Goal: Task Accomplishment & Management: Manage account settings

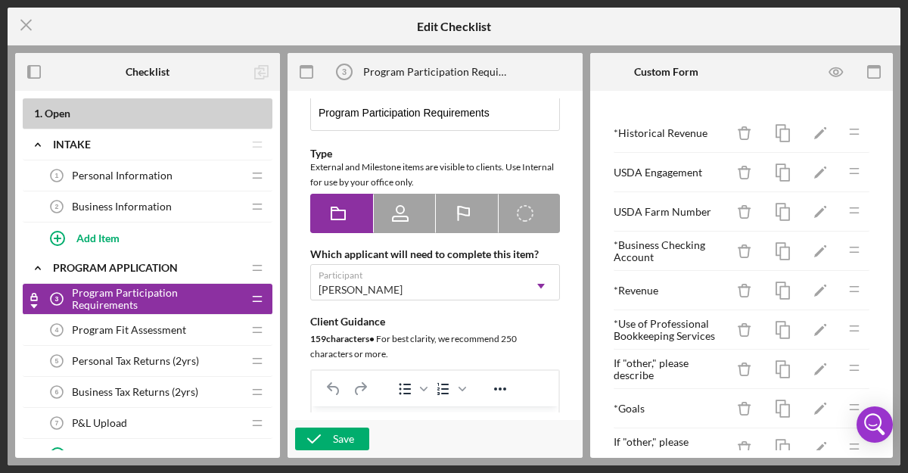
scroll to position [59, 0]
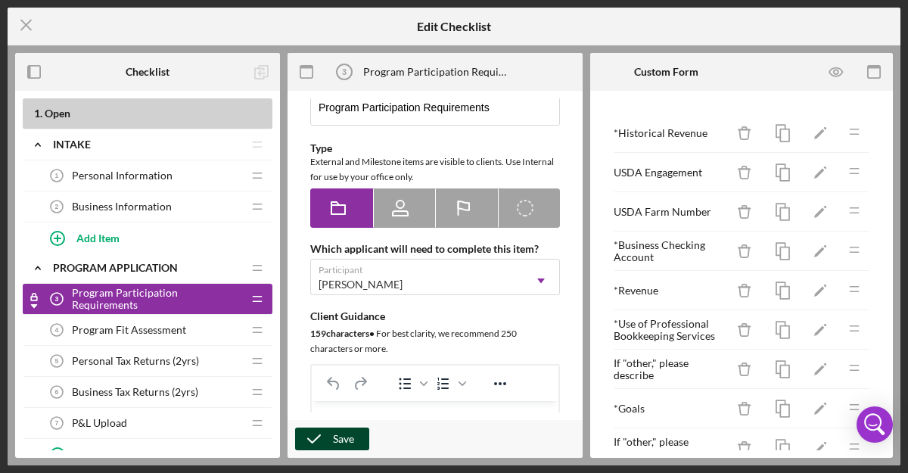
click at [352, 441] on div "Save" at bounding box center [343, 439] width 21 height 23
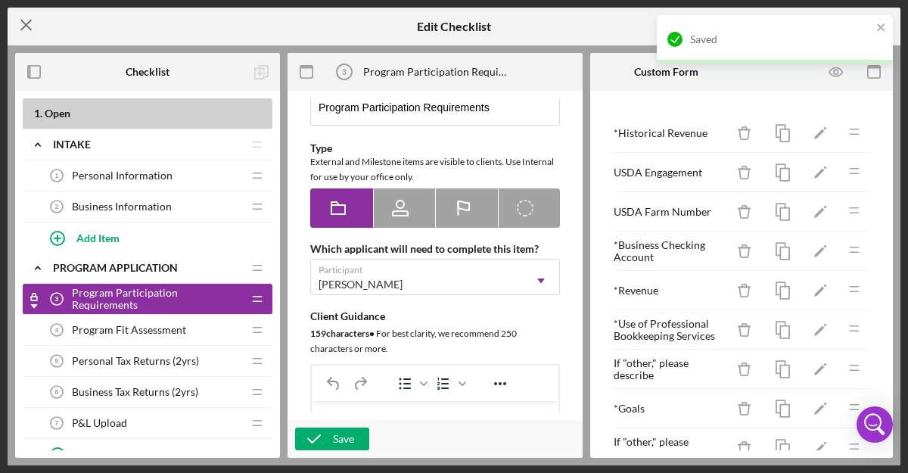
click at [23, 18] on icon "Icon/Menu Close" at bounding box center [27, 25] width 38 height 38
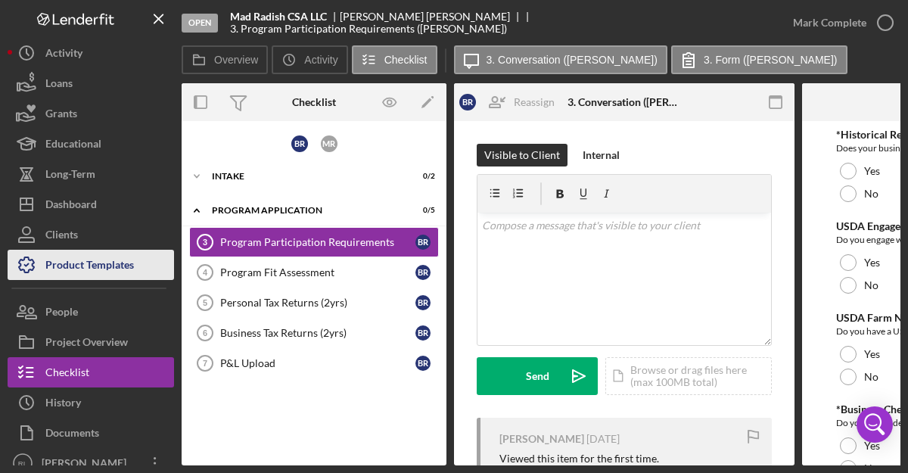
click at [98, 268] on div "Product Templates" at bounding box center [89, 267] width 89 height 34
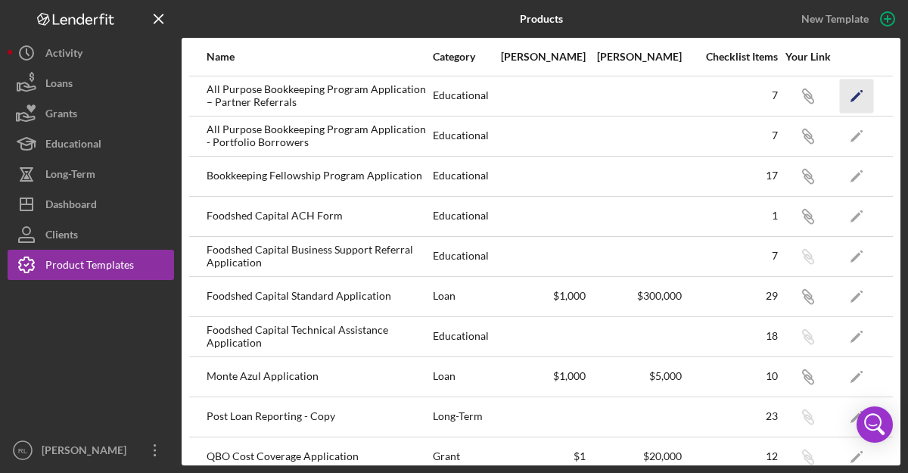
click at [852, 94] on icon "Icon/Edit" at bounding box center [857, 96] width 34 height 34
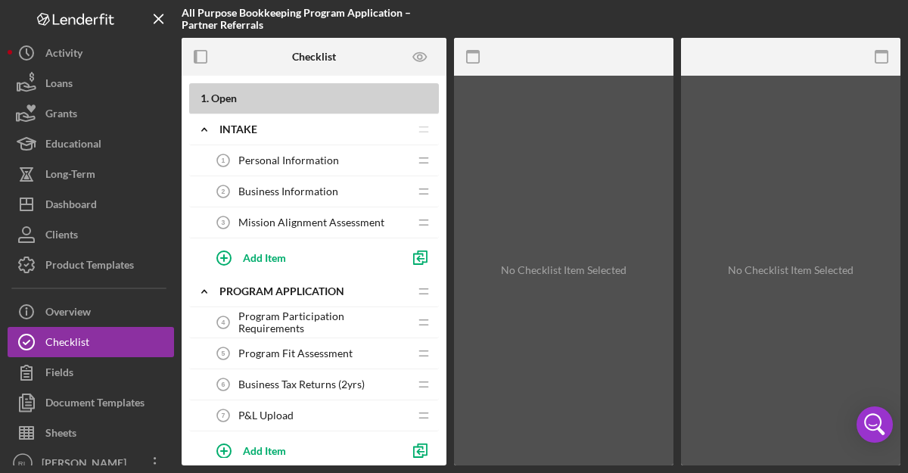
click at [357, 322] on span "Program Participation Requirements" at bounding box center [323, 322] width 170 height 24
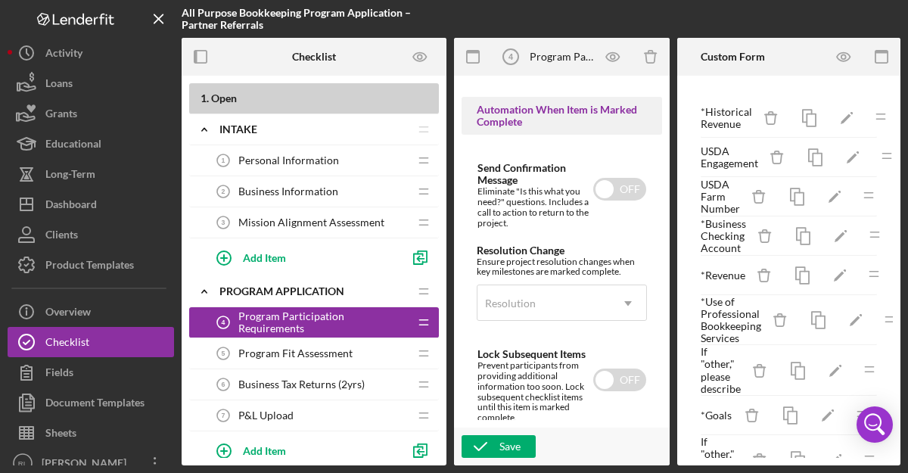
scroll to position [1129, 0]
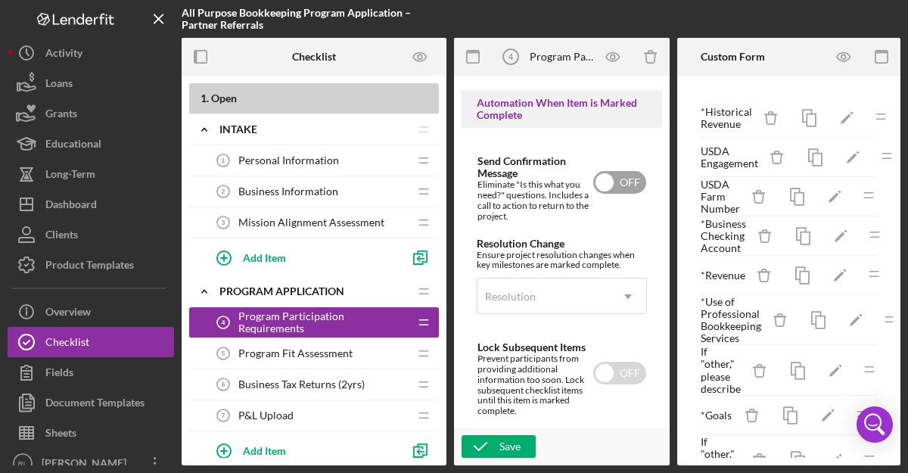
click at [622, 191] on input "checkbox" at bounding box center [619, 182] width 53 height 23
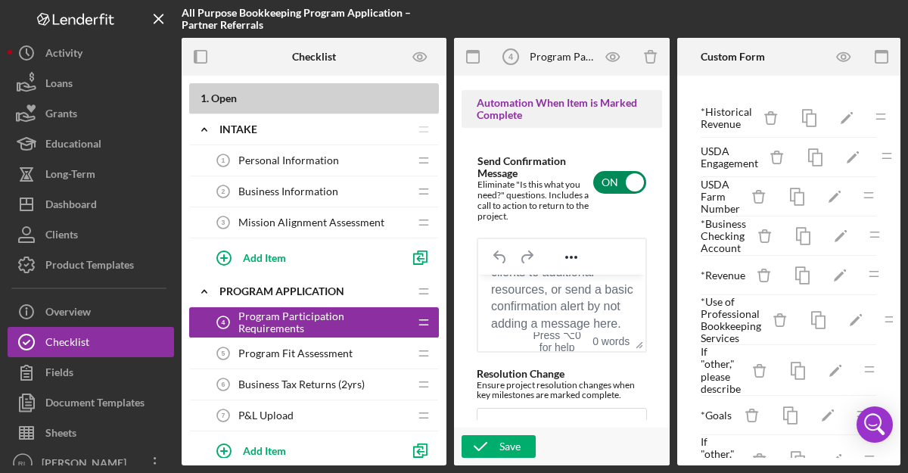
scroll to position [56, 0]
click at [613, 184] on input "checkbox" at bounding box center [619, 182] width 53 height 23
checkbox input "false"
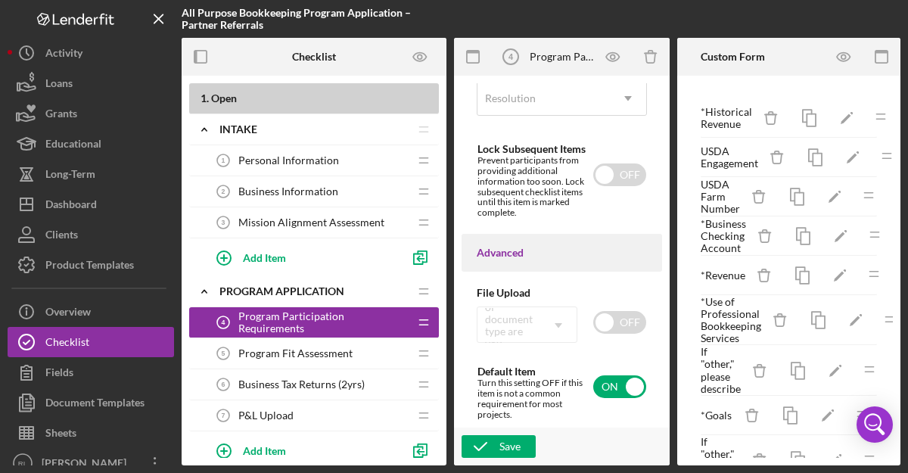
scroll to position [1332, 0]
click at [527, 447] on button "Save" at bounding box center [499, 446] width 74 height 23
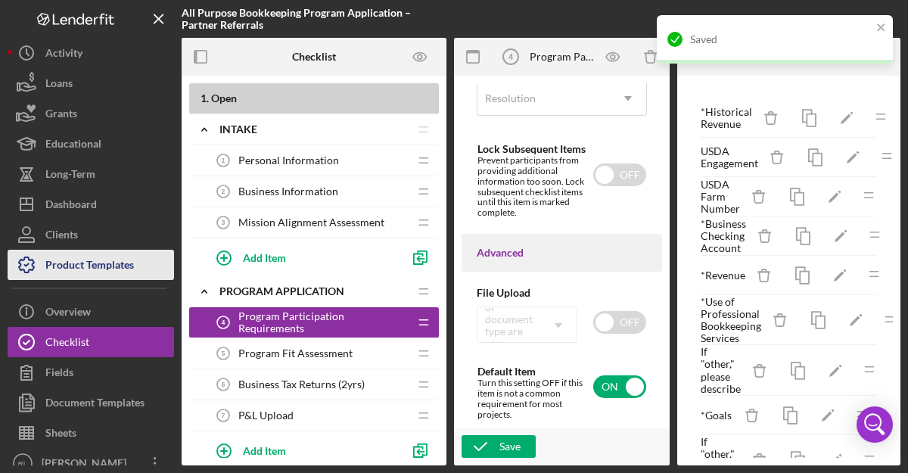
click at [73, 269] on div "Product Templates" at bounding box center [89, 267] width 89 height 34
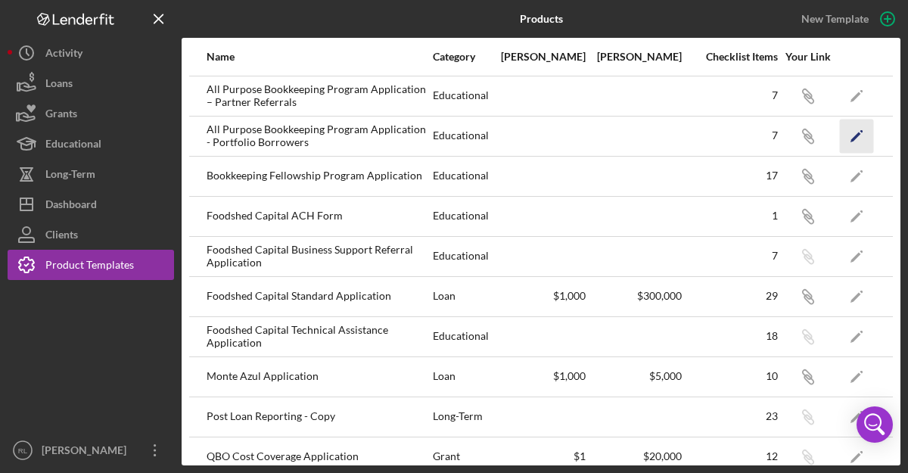
click at [855, 134] on icon "Icon/Edit" at bounding box center [857, 136] width 34 height 34
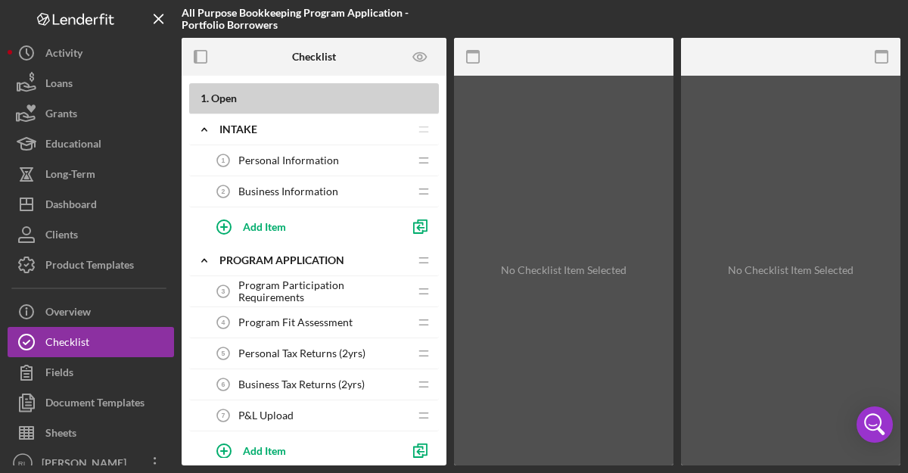
click at [325, 288] on span "Program Participation Requirements" at bounding box center [323, 291] width 170 height 24
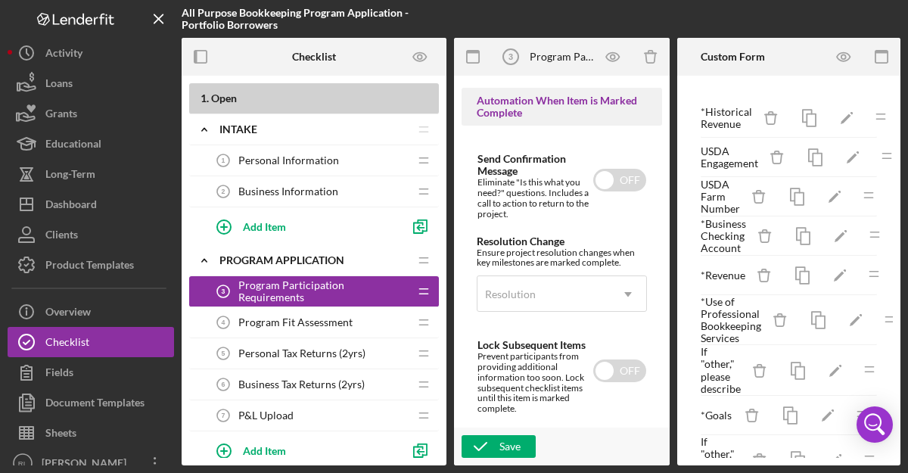
scroll to position [1170, 0]
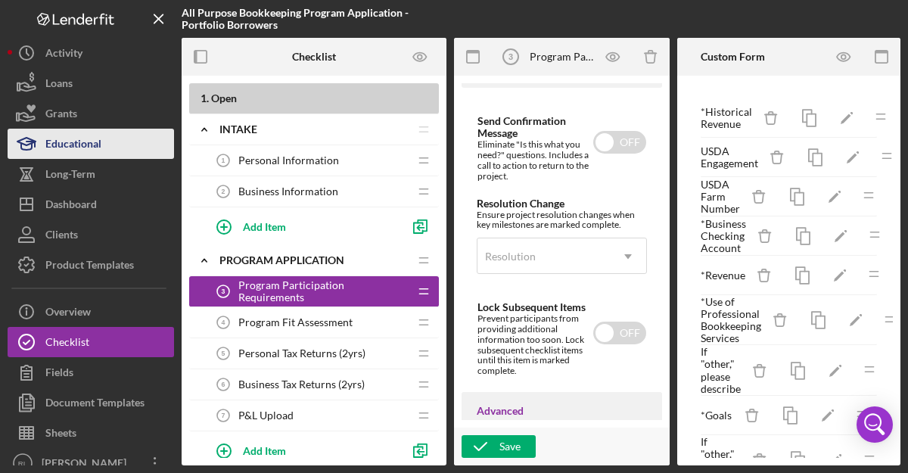
click at [114, 145] on button "Educational" at bounding box center [91, 144] width 167 height 30
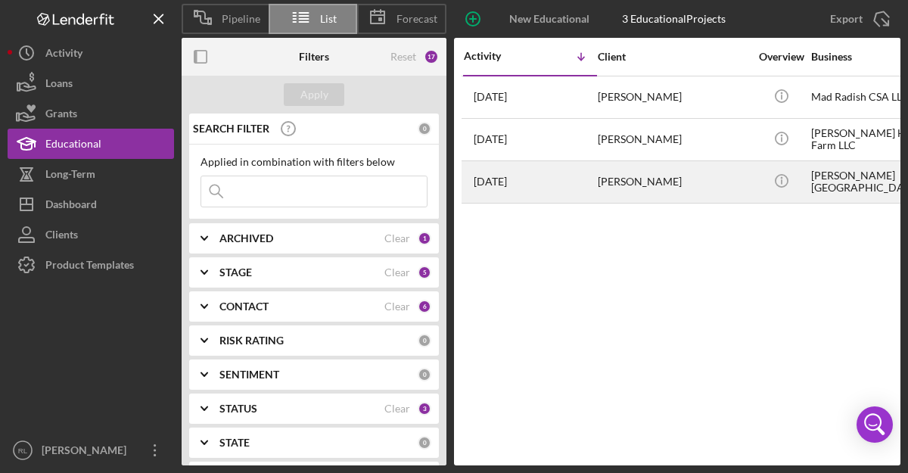
click at [685, 188] on div "[PERSON_NAME]" at bounding box center [673, 182] width 151 height 40
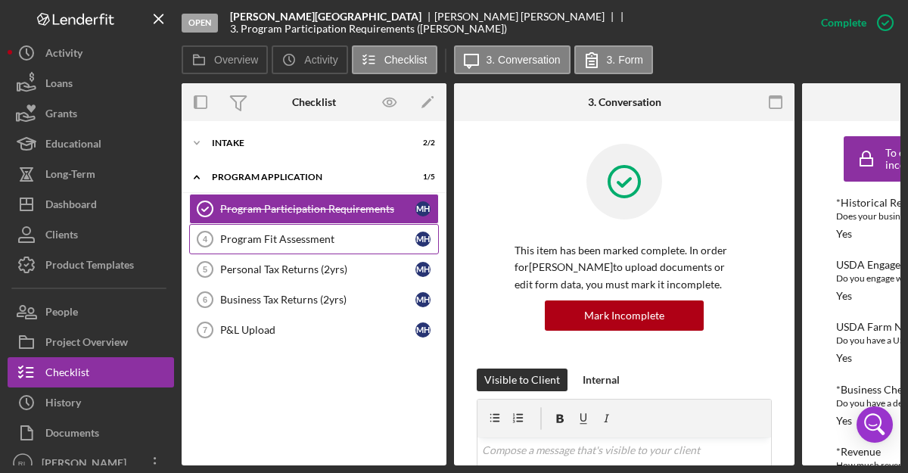
click at [335, 246] on link "Program Fit Assessment 4 Program Fit Assessment M H" at bounding box center [314, 239] width 250 height 30
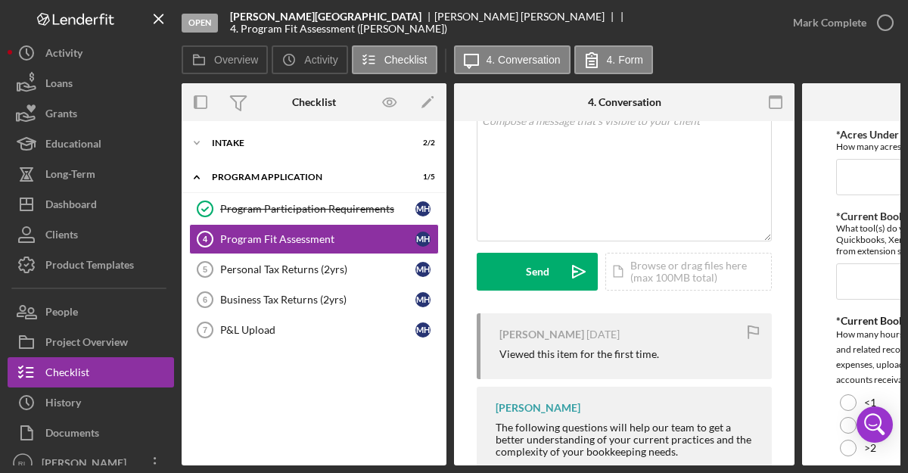
scroll to position [111, 0]
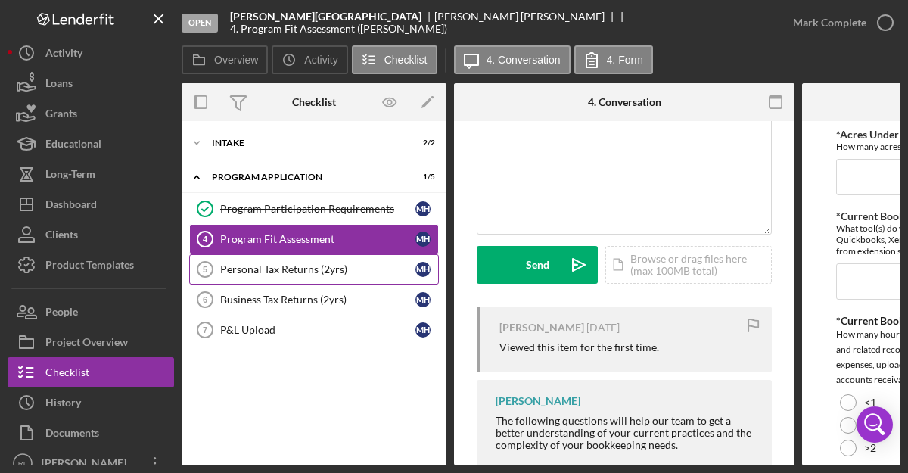
click at [304, 269] on div "Personal Tax Returns (2yrs)" at bounding box center [317, 269] width 195 height 12
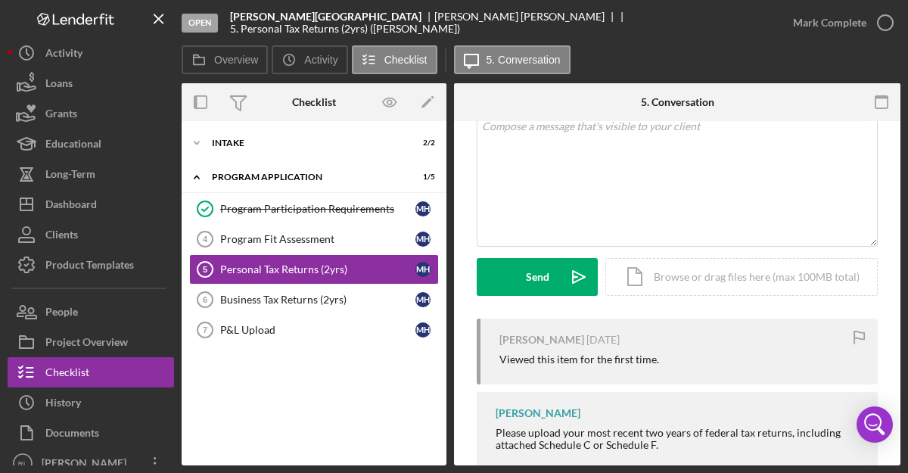
scroll to position [158, 0]
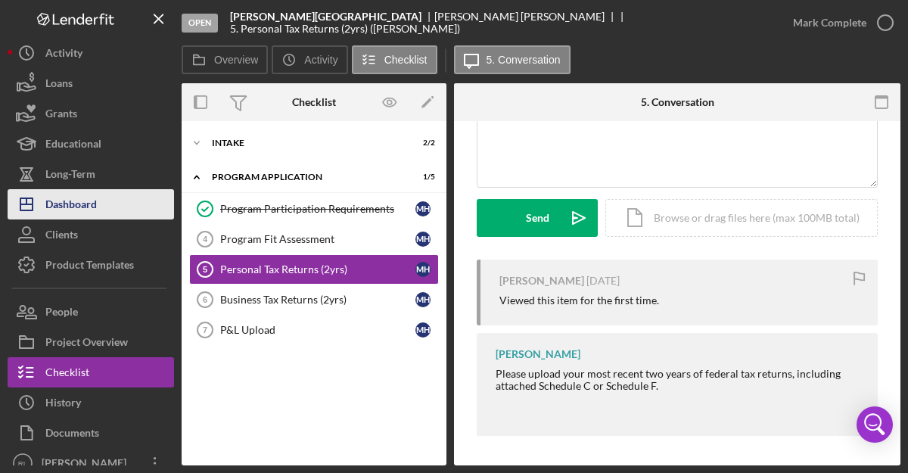
click at [72, 205] on div "Dashboard" at bounding box center [70, 206] width 51 height 34
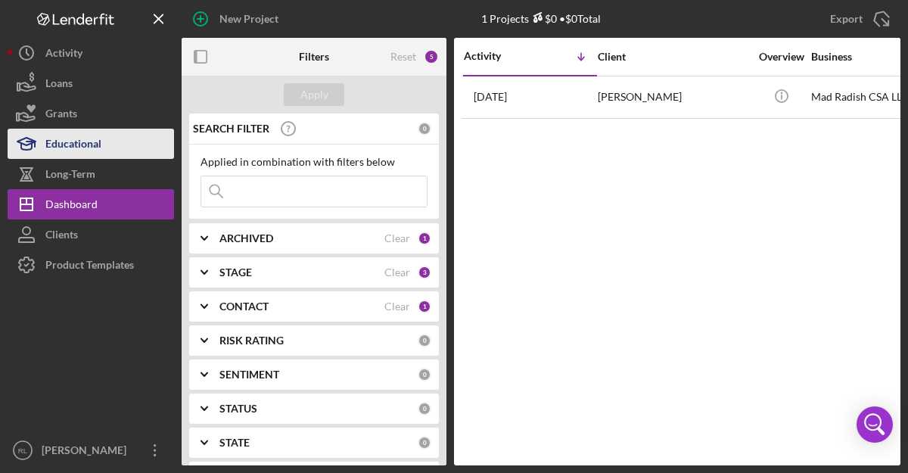
click at [85, 142] on div "Educational" at bounding box center [73, 146] width 56 height 34
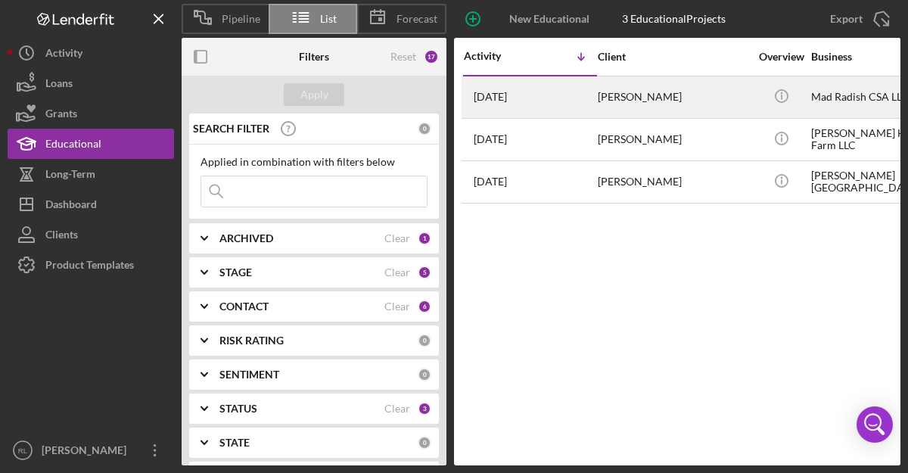
click at [674, 111] on div "[PERSON_NAME]" at bounding box center [673, 97] width 151 height 40
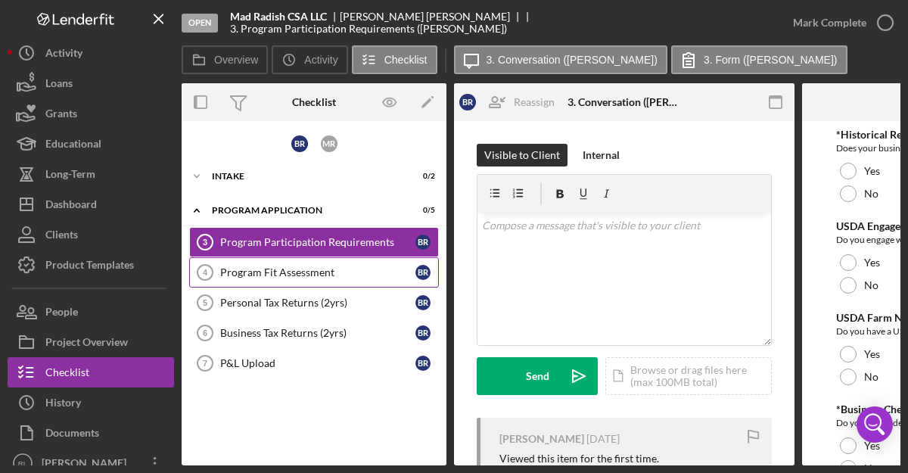
click at [276, 278] on div "Program Fit Assessment" at bounding box center [317, 272] width 195 height 12
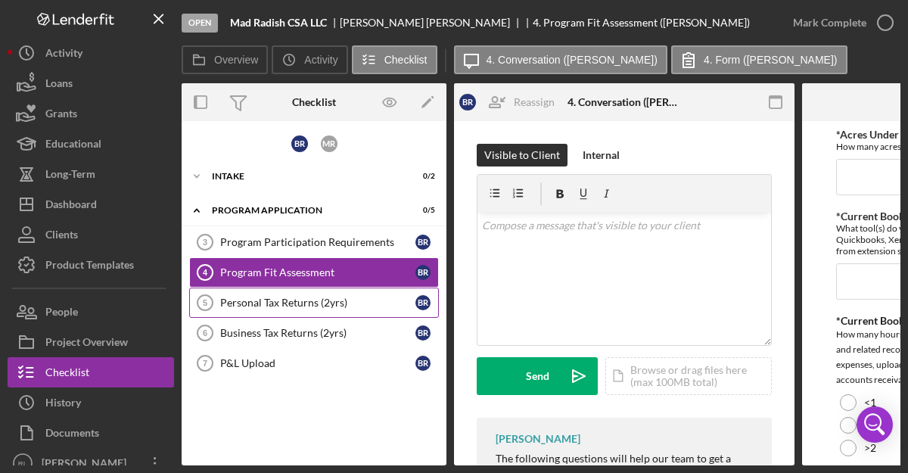
click at [334, 297] on div "Personal Tax Returns (2yrs)" at bounding box center [317, 303] width 195 height 12
